Goal: Find specific fact: Find specific fact

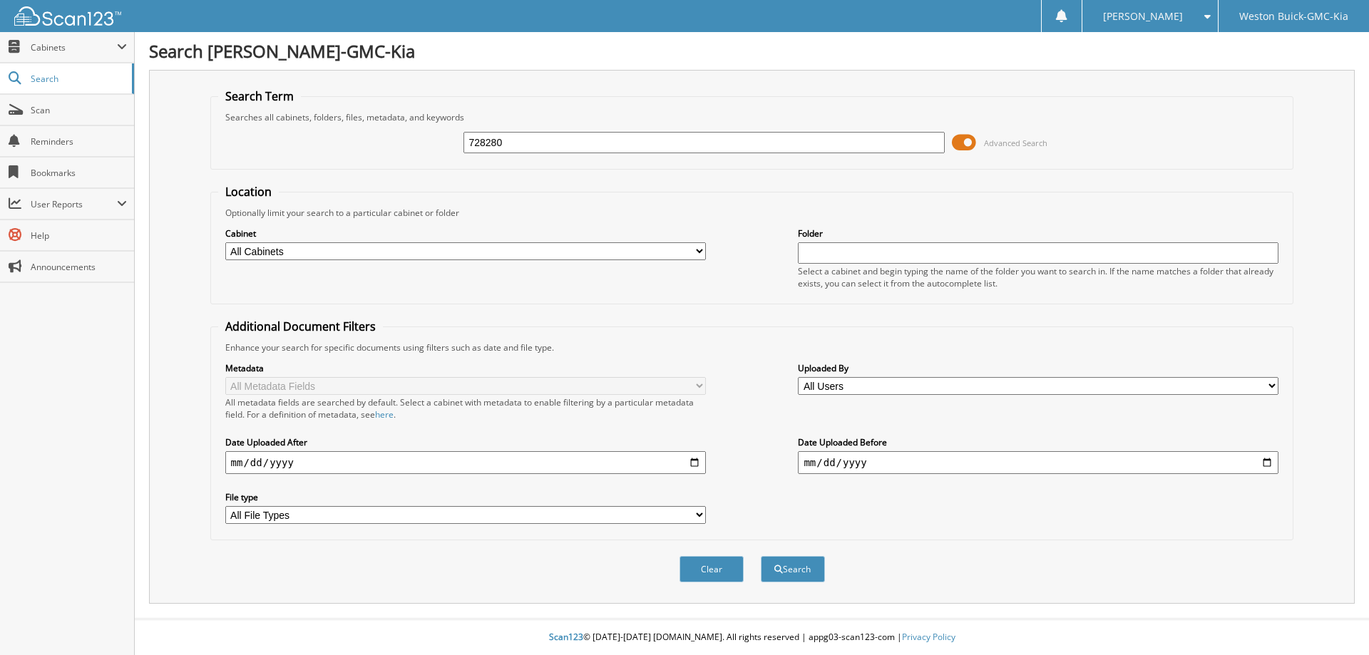
type input "728280"
click at [761, 556] on button "Search" at bounding box center [793, 569] width 64 height 26
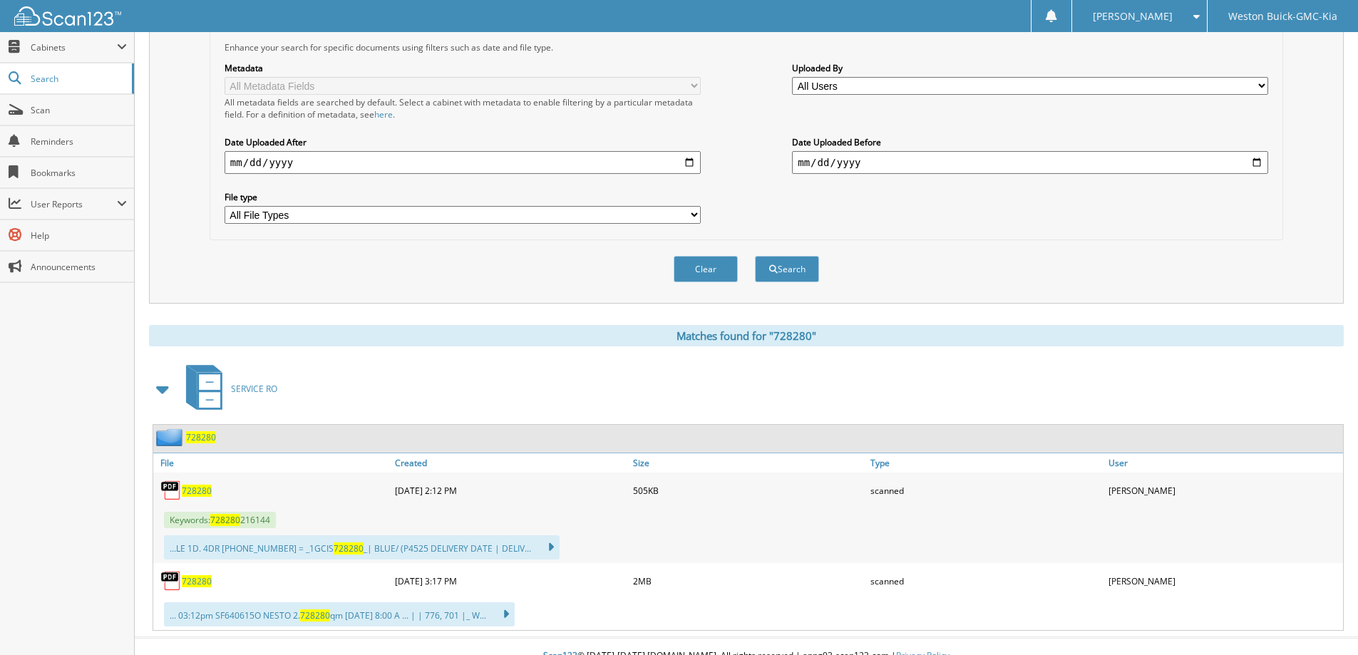
scroll to position [319, 0]
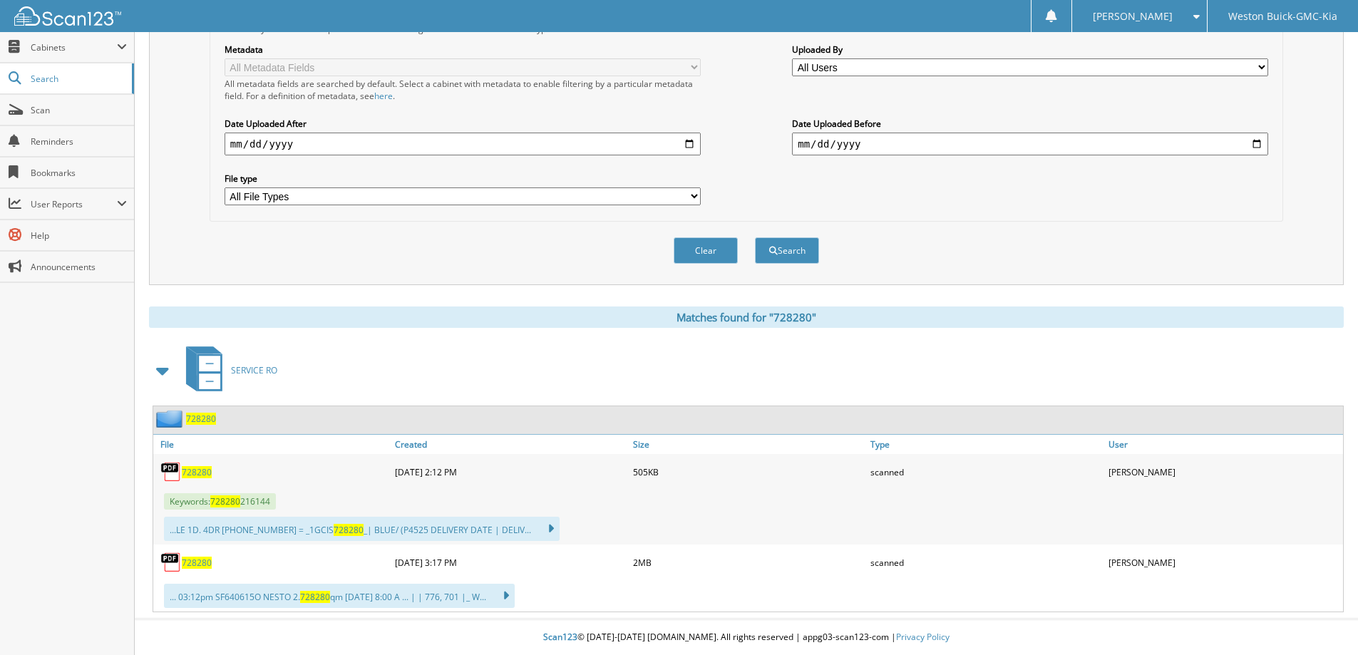
click at [197, 561] on span "728280" at bounding box center [197, 563] width 30 height 12
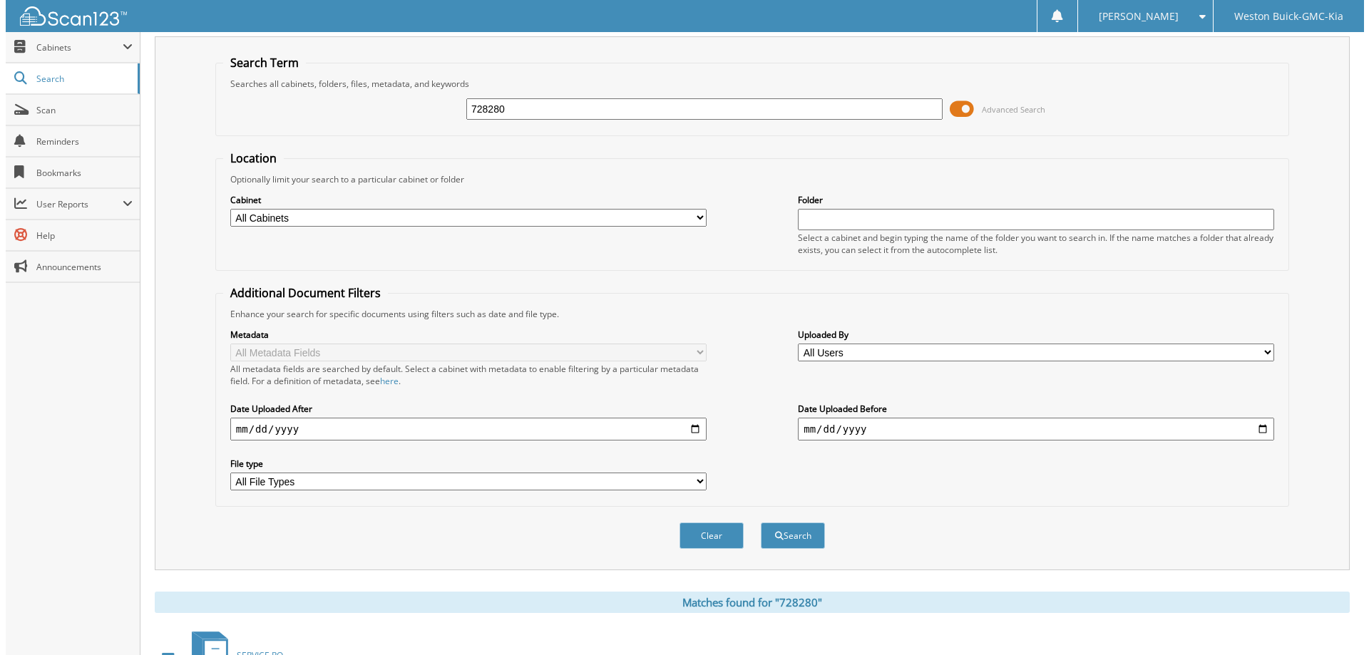
scroll to position [0, 0]
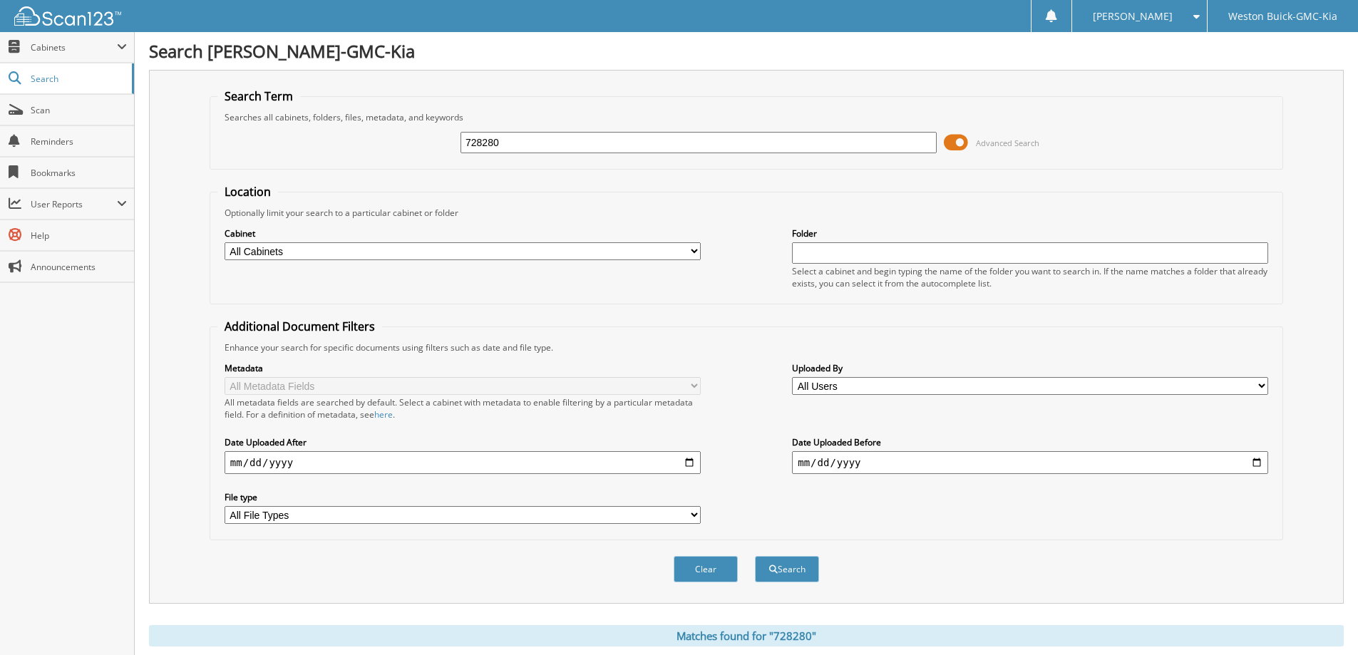
click at [965, 143] on span at bounding box center [956, 142] width 24 height 21
